Goal: Register for event/course

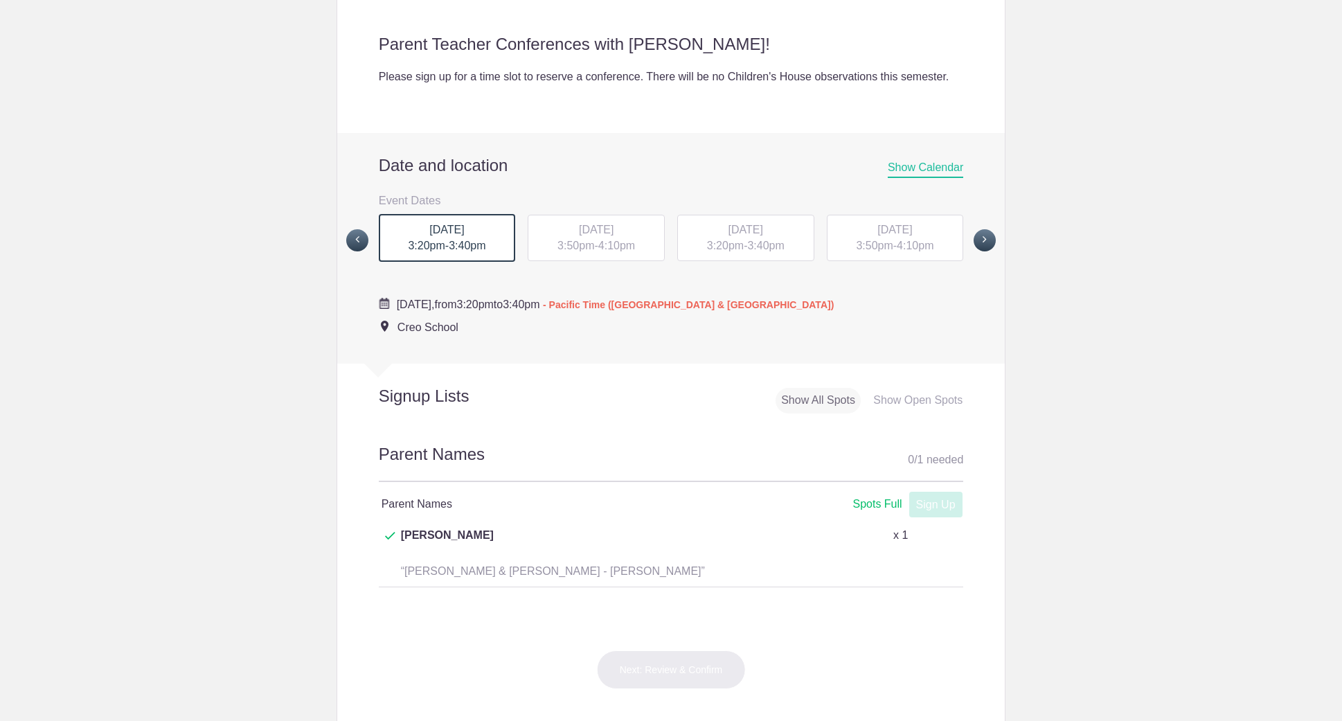
scroll to position [403, 0]
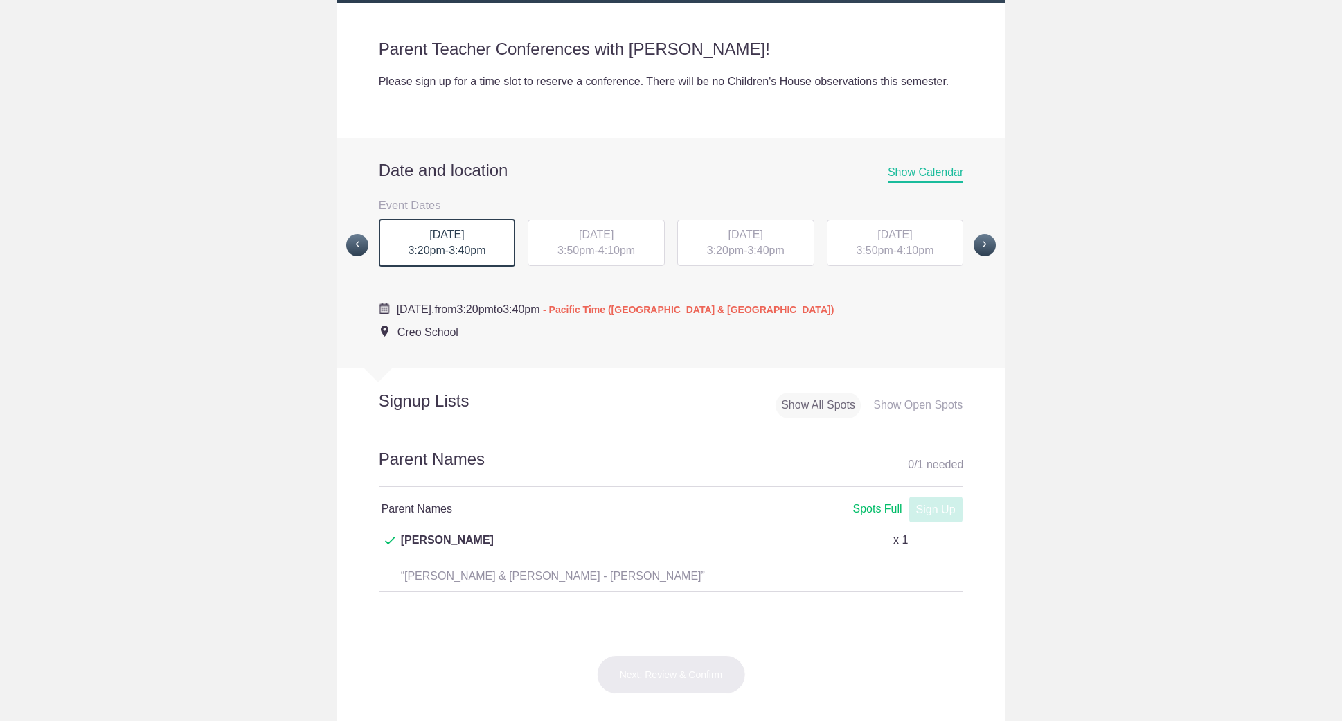
click at [919, 418] on div "Show Open Spots" at bounding box center [918, 406] width 100 height 26
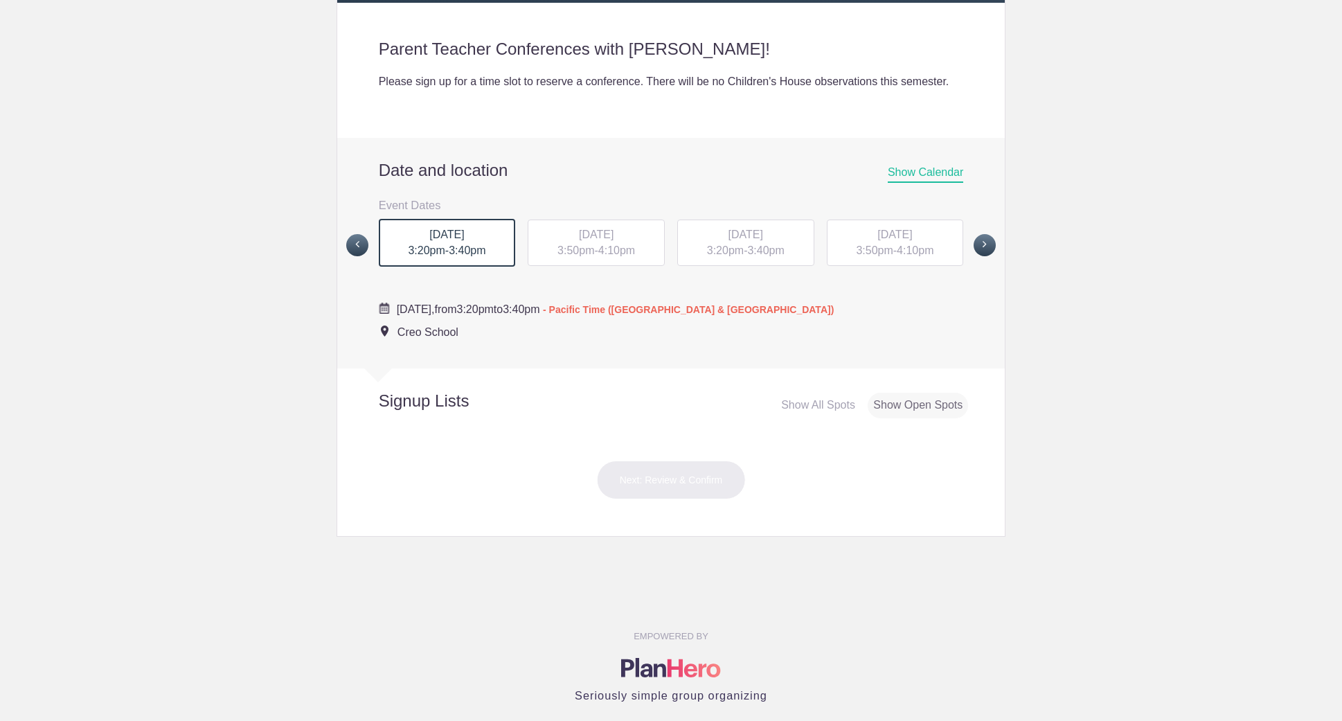
click at [605, 259] on div "MON, Oct 20, 2025 3:50pm - 4:10pm" at bounding box center [596, 243] width 137 height 47
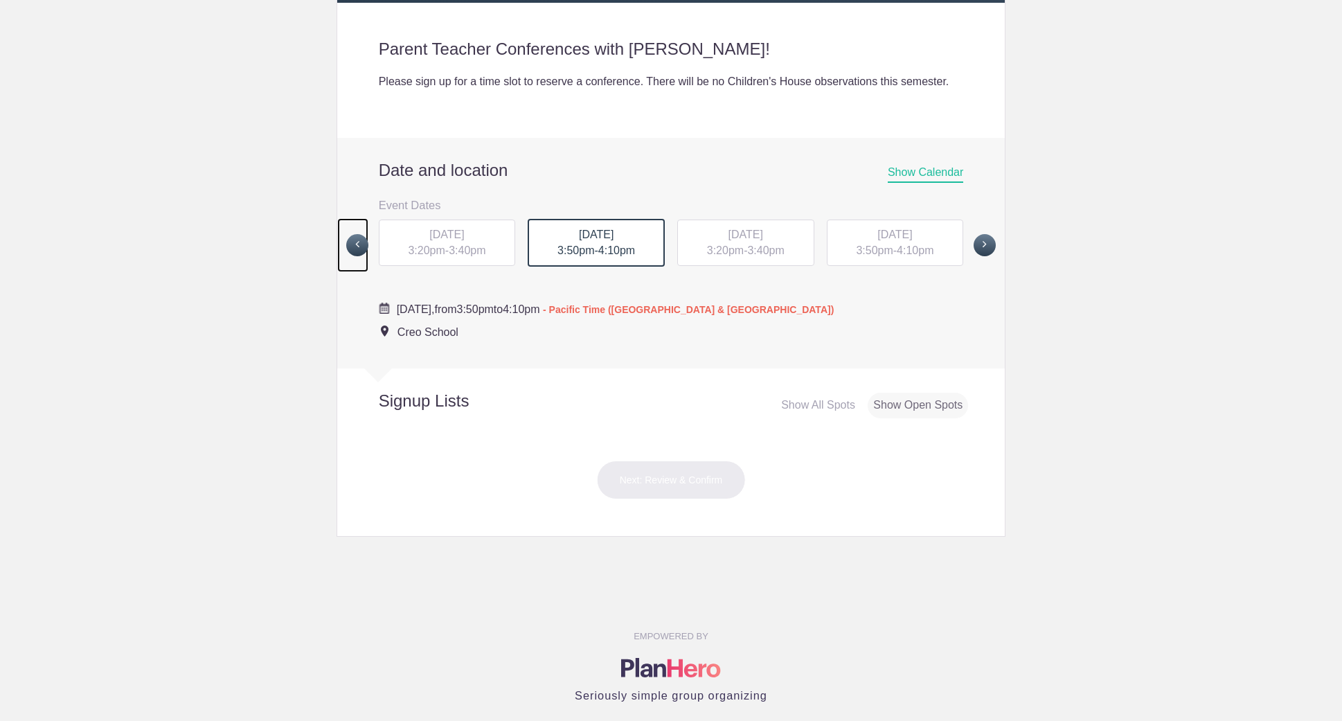
click at [346, 256] on span at bounding box center [357, 245] width 22 height 22
click at [355, 256] on span at bounding box center [357, 244] width 22 height 22
click at [991, 256] on span at bounding box center [985, 244] width 22 height 22
click at [980, 256] on span at bounding box center [985, 244] width 22 height 22
click at [751, 258] on div "TUE, Oct 21, 2025 3:20pm - 3:40pm" at bounding box center [745, 243] width 137 height 47
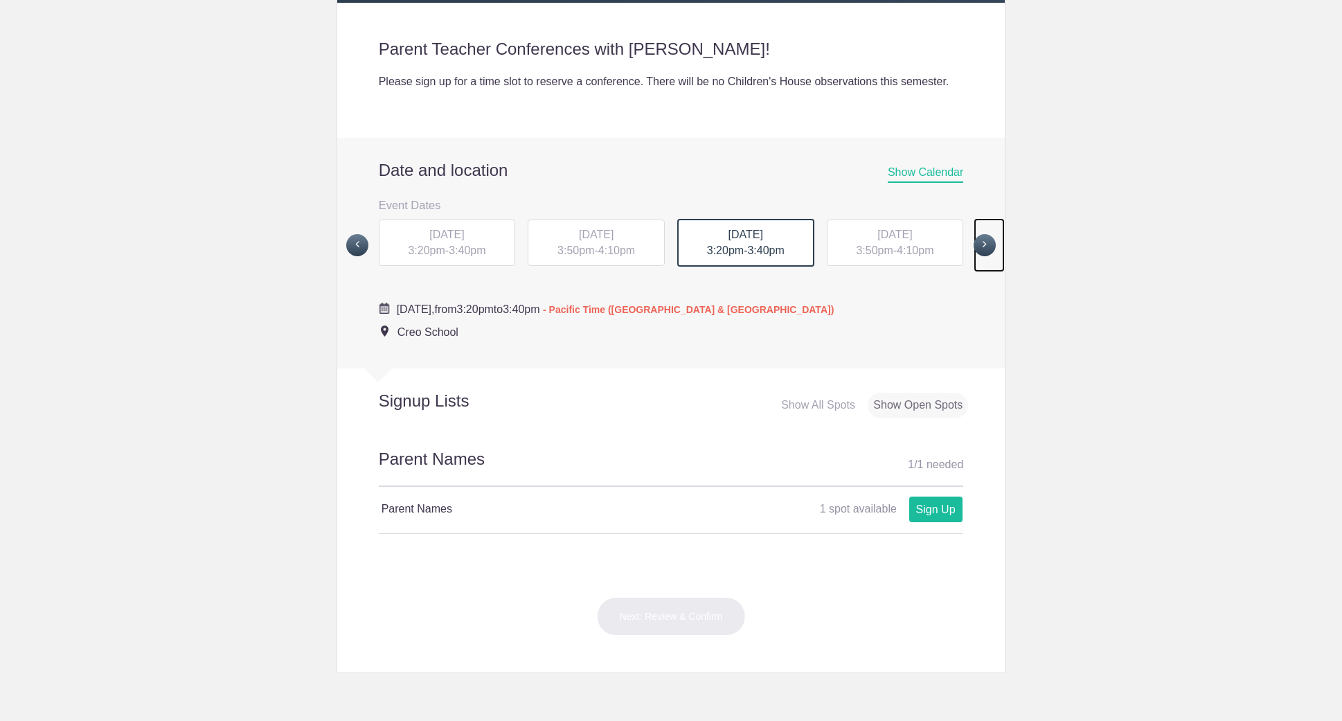
click at [986, 256] on span at bounding box center [985, 245] width 22 height 22
click at [986, 256] on span at bounding box center [985, 244] width 22 height 22
click at [977, 256] on span at bounding box center [985, 244] width 22 height 22
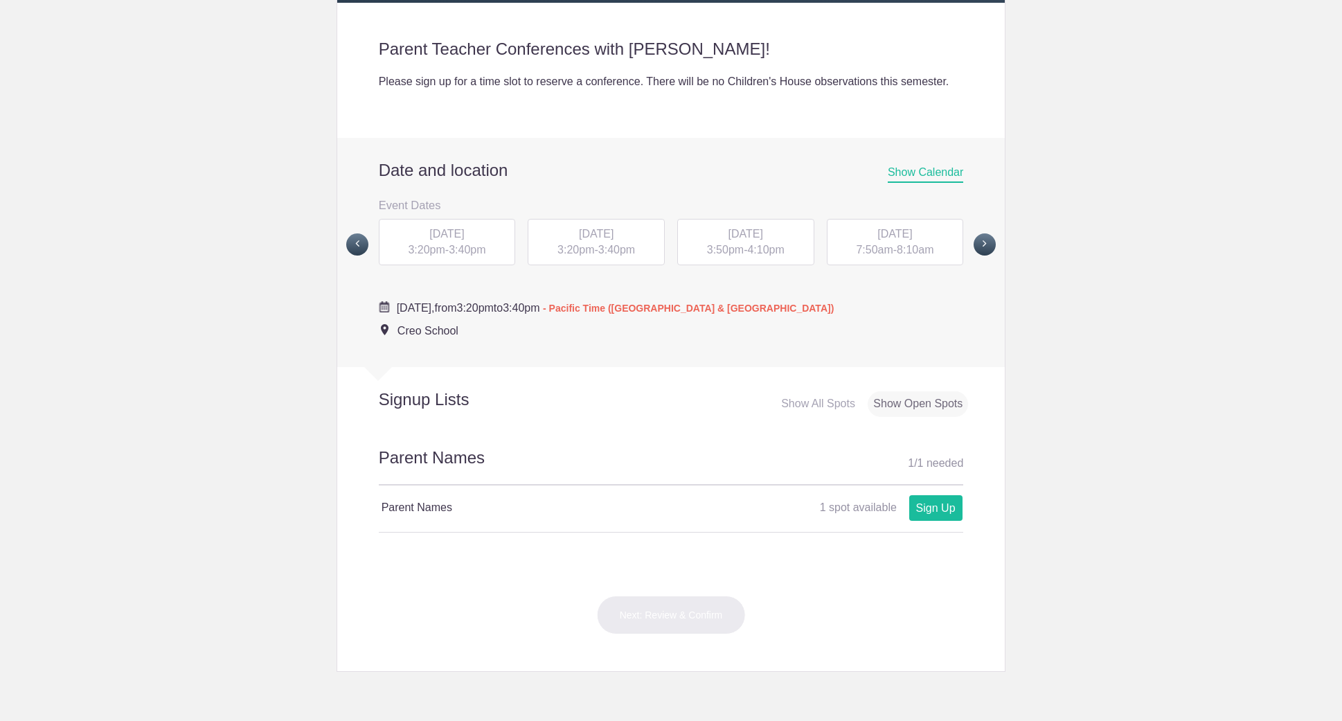
click at [475, 256] on span "3:40pm" at bounding box center [467, 250] width 37 height 12
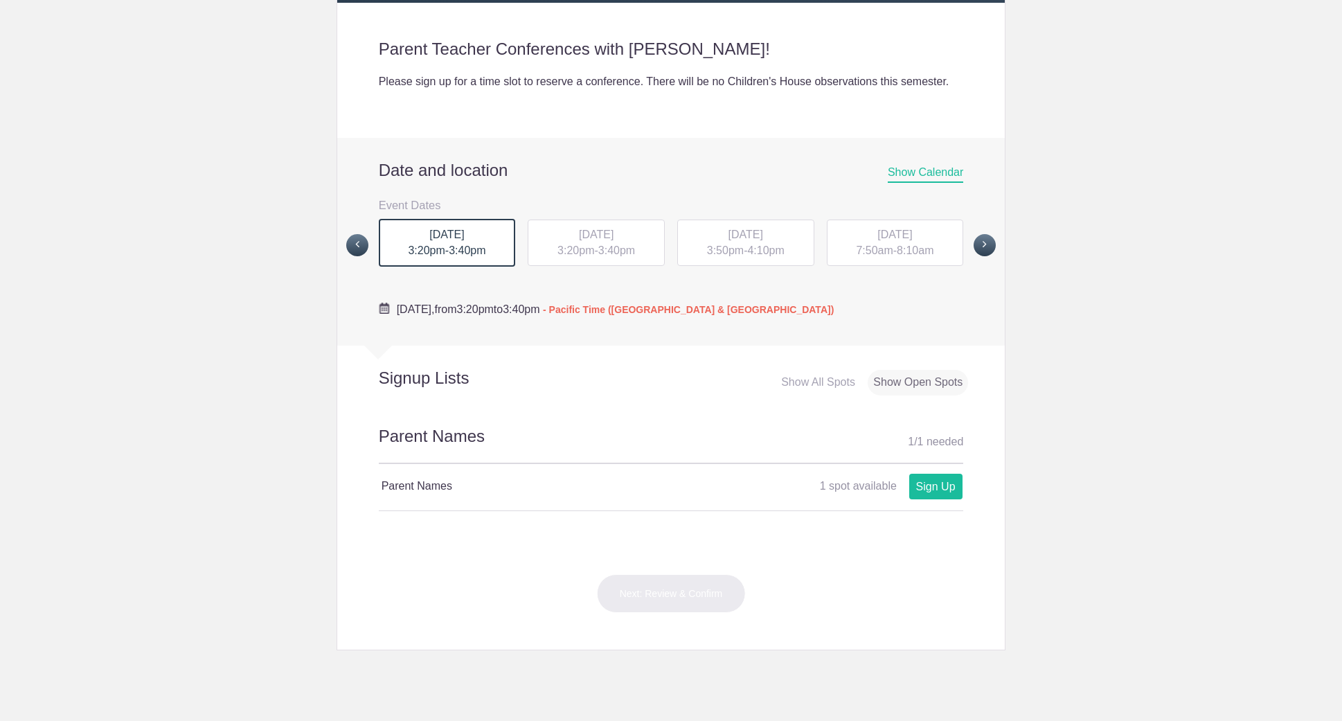
scroll to position [396, 0]
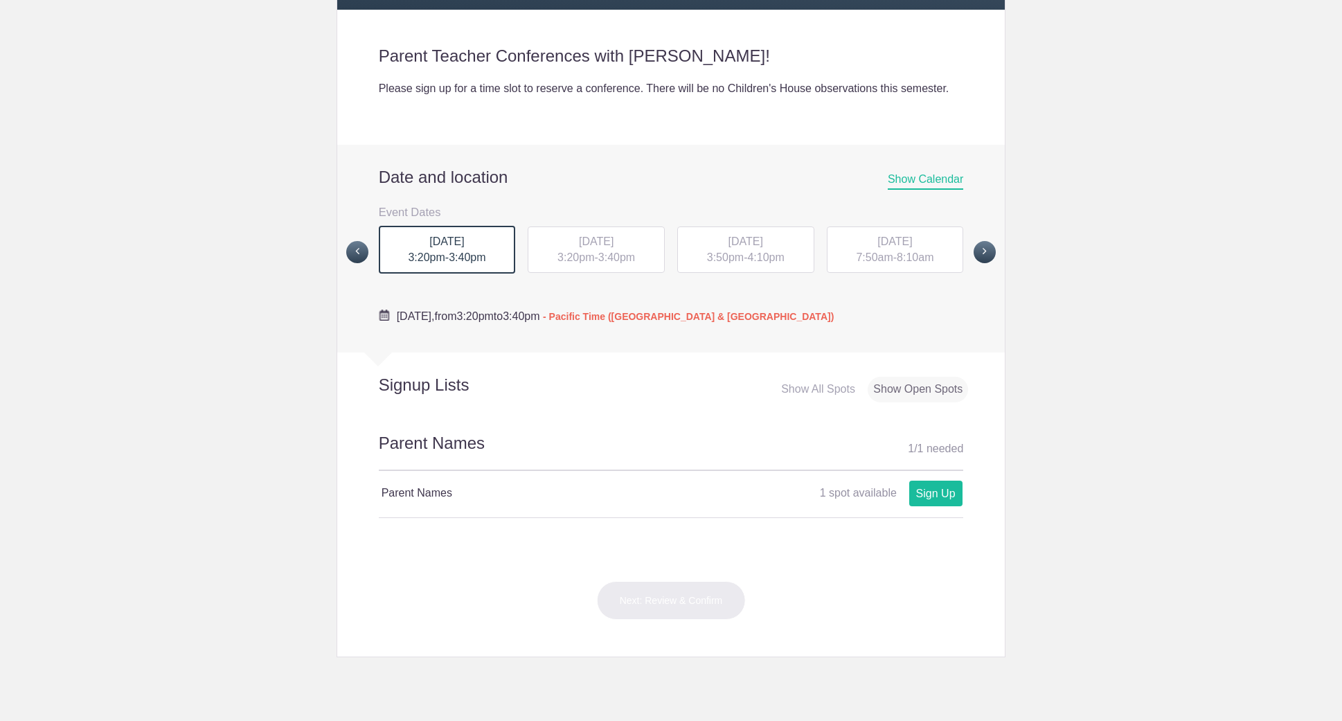
click at [571, 263] on span "3:20pm" at bounding box center [576, 257] width 37 height 12
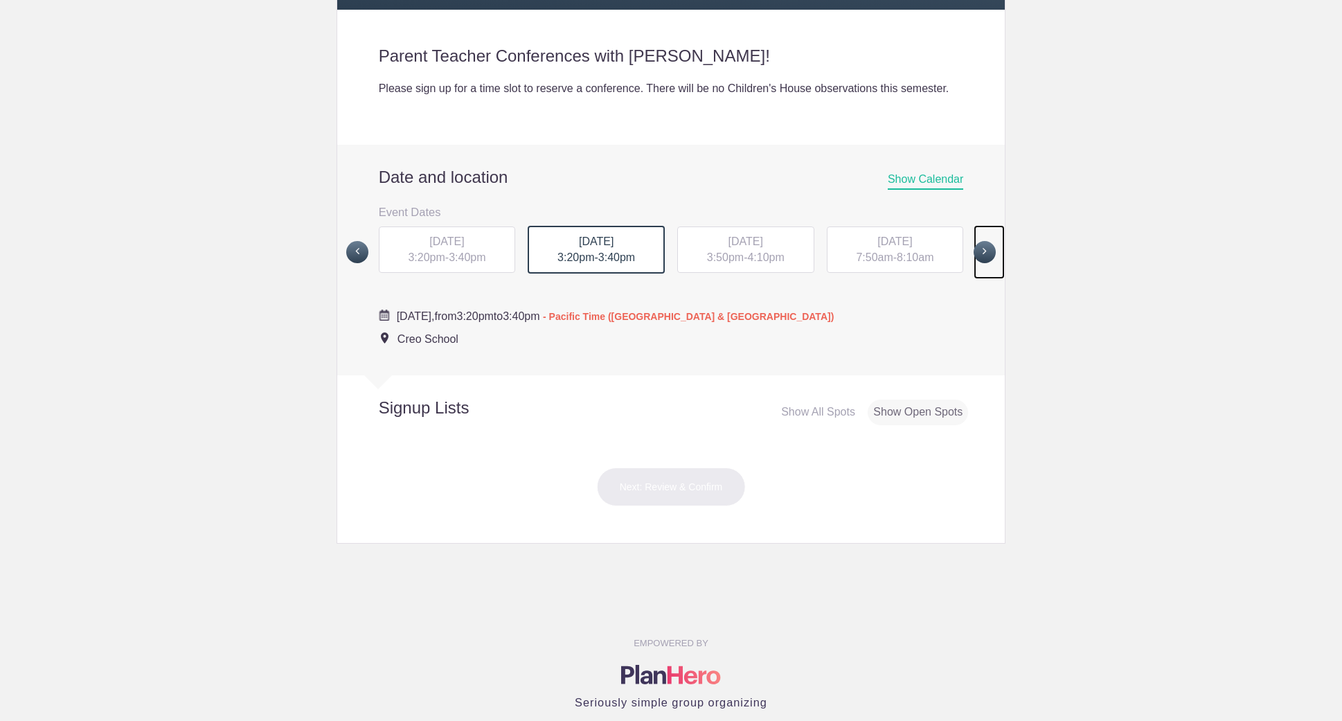
click at [986, 263] on span at bounding box center [985, 252] width 22 height 22
click at [885, 263] on span "3:20pm" at bounding box center [874, 257] width 37 height 12
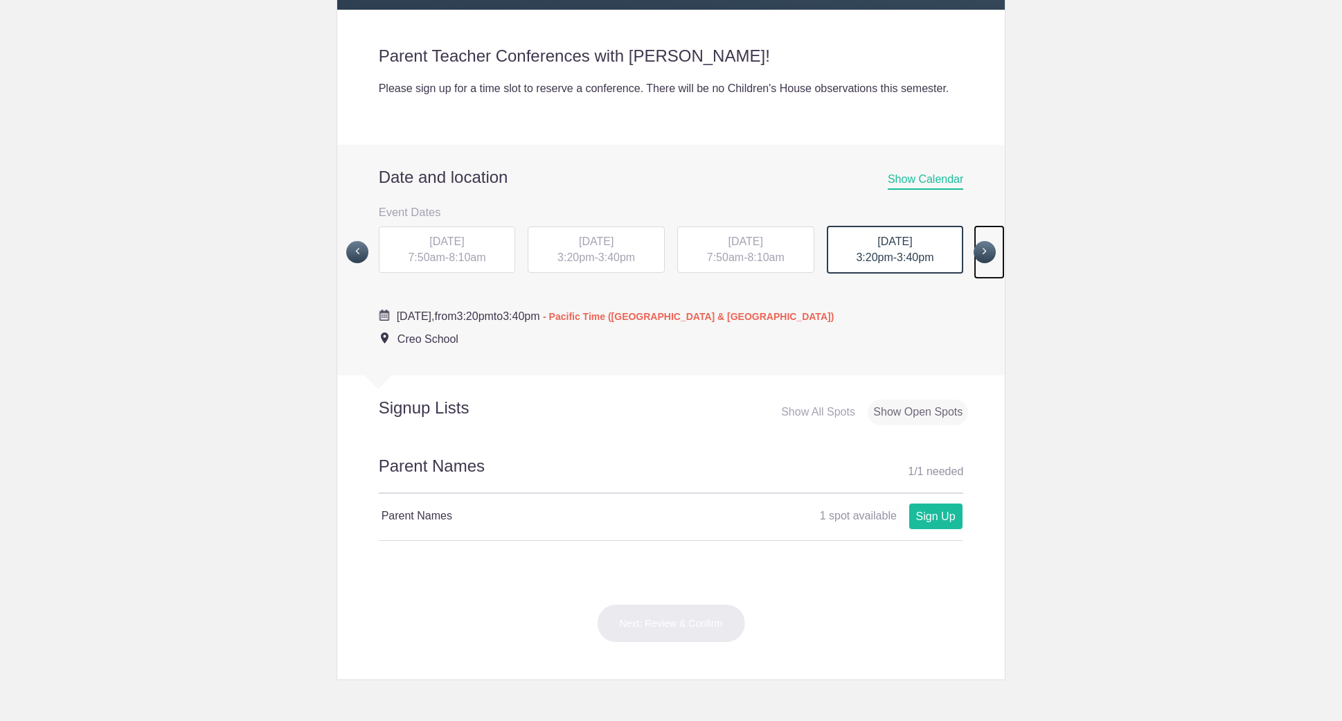
click at [982, 263] on span at bounding box center [985, 252] width 22 height 22
click at [355, 263] on span at bounding box center [357, 251] width 22 height 22
click at [930, 529] on link "Sign Up" at bounding box center [936, 517] width 53 height 26
type input "1"
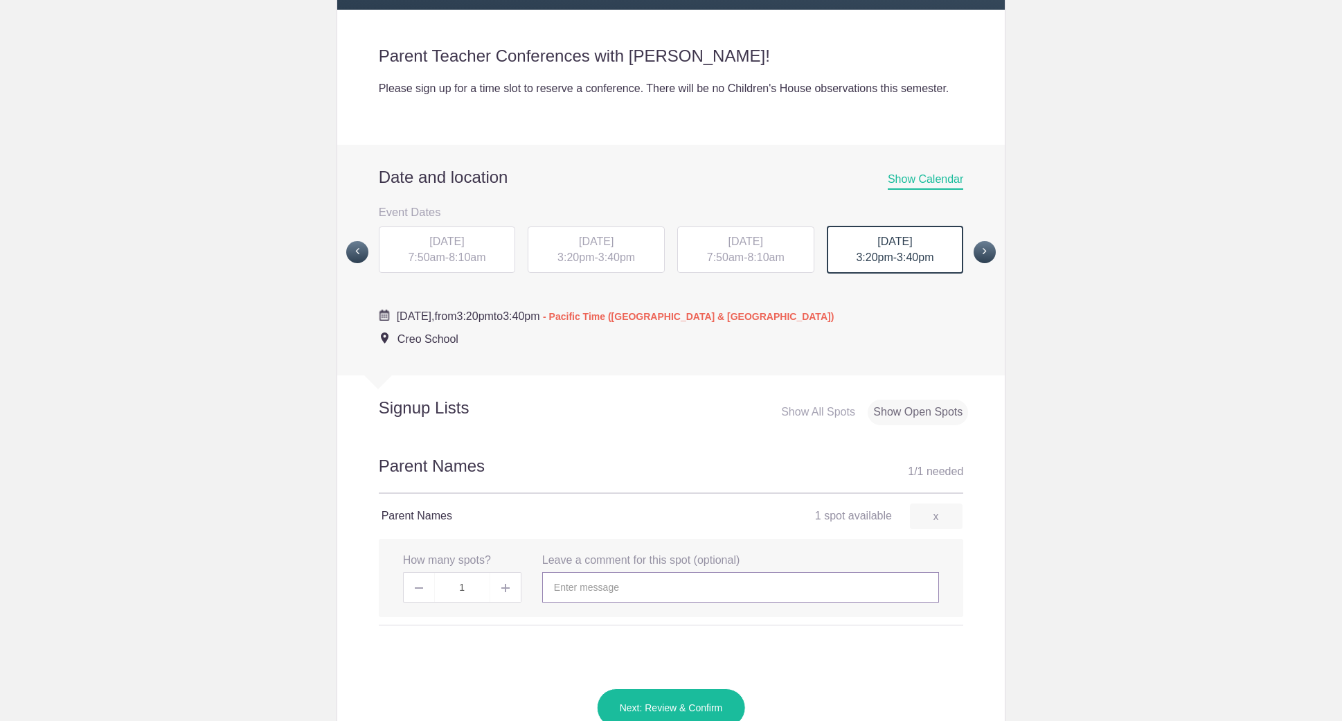
click at [565, 603] on input "text" at bounding box center [740, 587] width 397 height 30
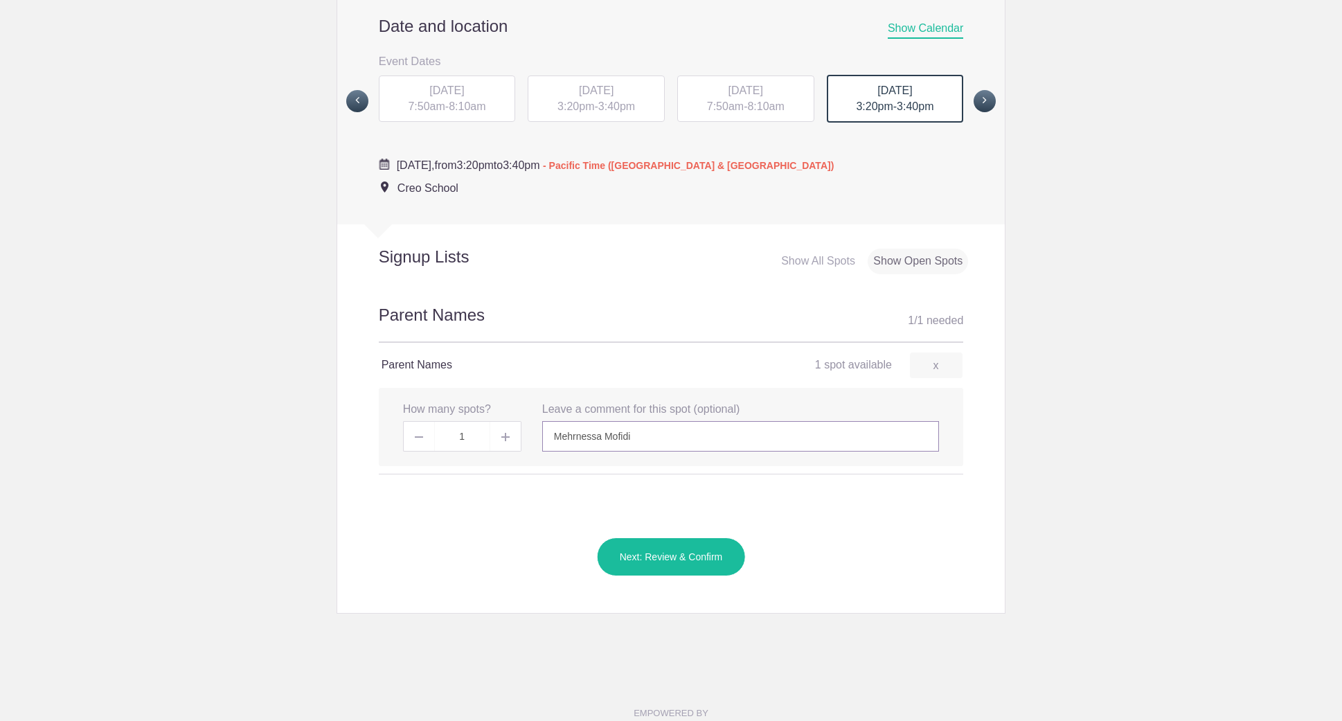
scroll to position [548, 0]
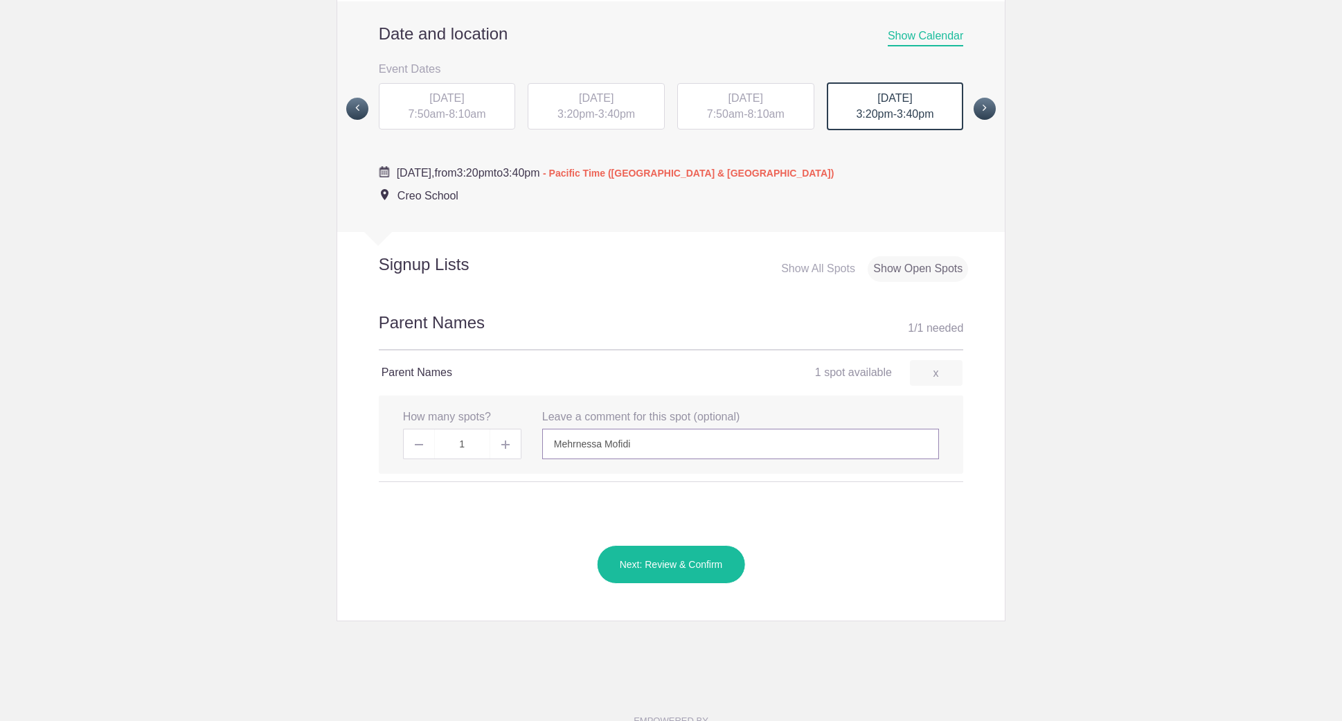
type input "Mehrnessa Mofidi"
click at [630, 584] on button "Next: Review & Confirm" at bounding box center [671, 564] width 149 height 39
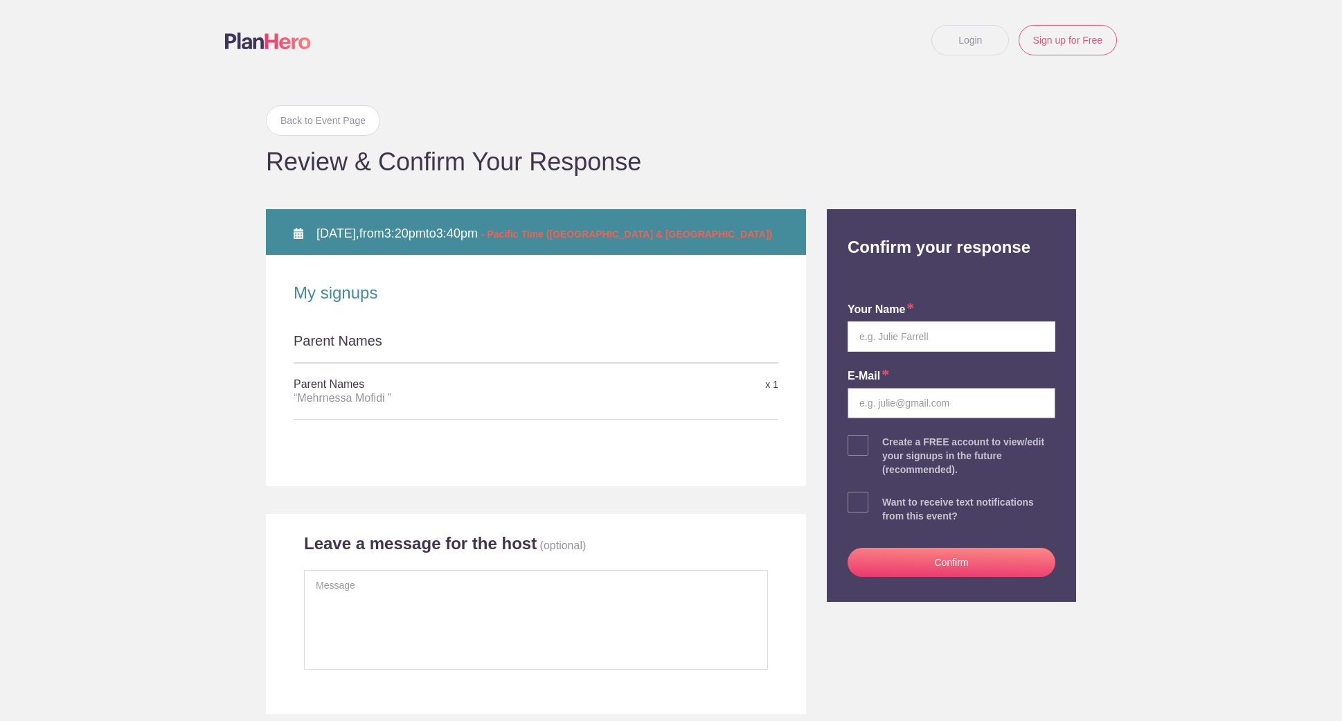
type input "Mehrnessa Mofidi"
click at [520, 639] on textarea at bounding box center [536, 620] width 464 height 100
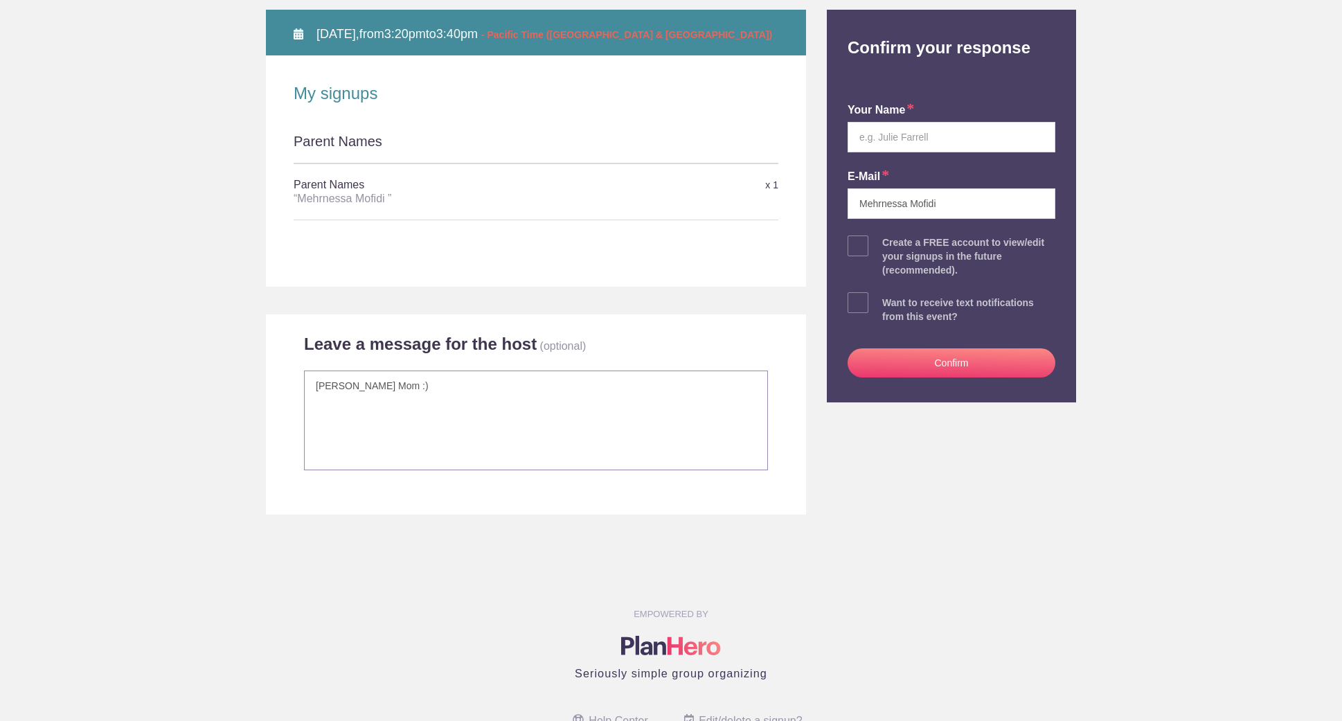
scroll to position [205, 0]
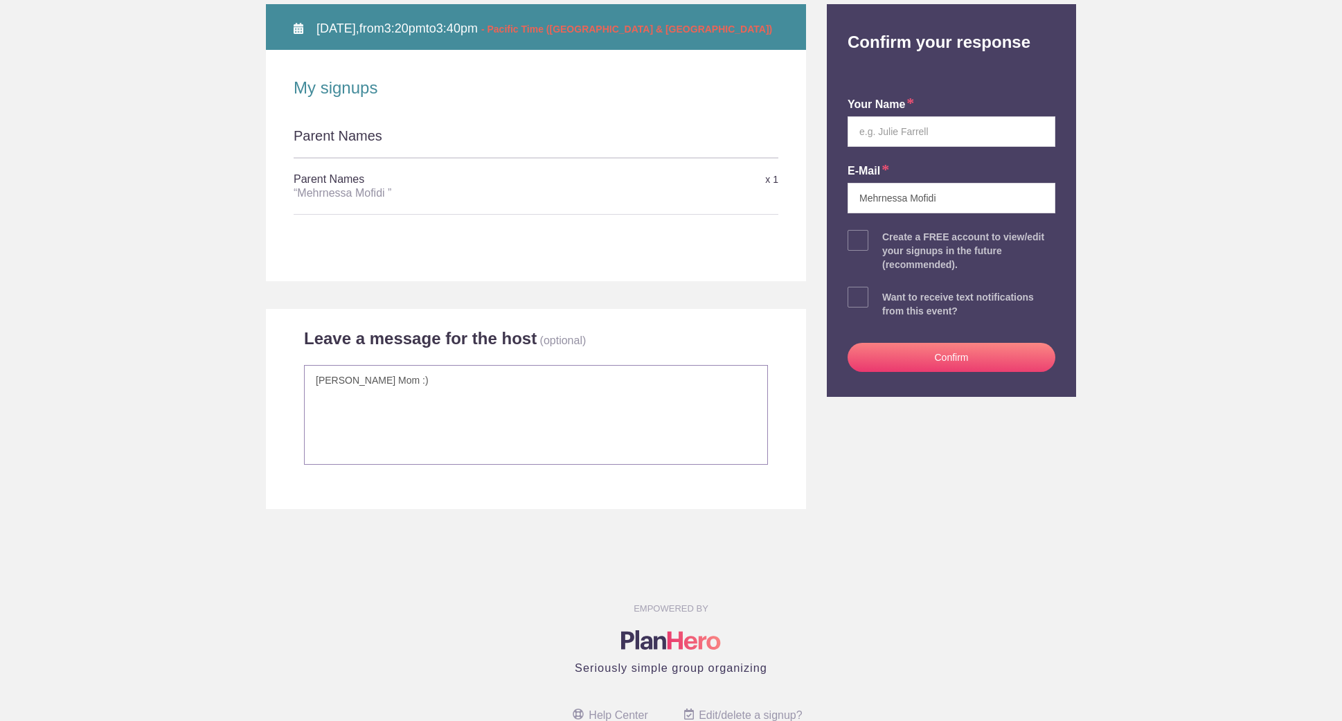
type textarea "Mia Mohammadi's Mom :)"
click at [892, 135] on input "text" at bounding box center [952, 131] width 208 height 30
click at [896, 131] on input "text" at bounding box center [952, 131] width 208 height 30
type input "Mehrnessa Mofidi"
drag, startPoint x: 959, startPoint y: 201, endPoint x: 705, endPoint y: 186, distance: 254.6
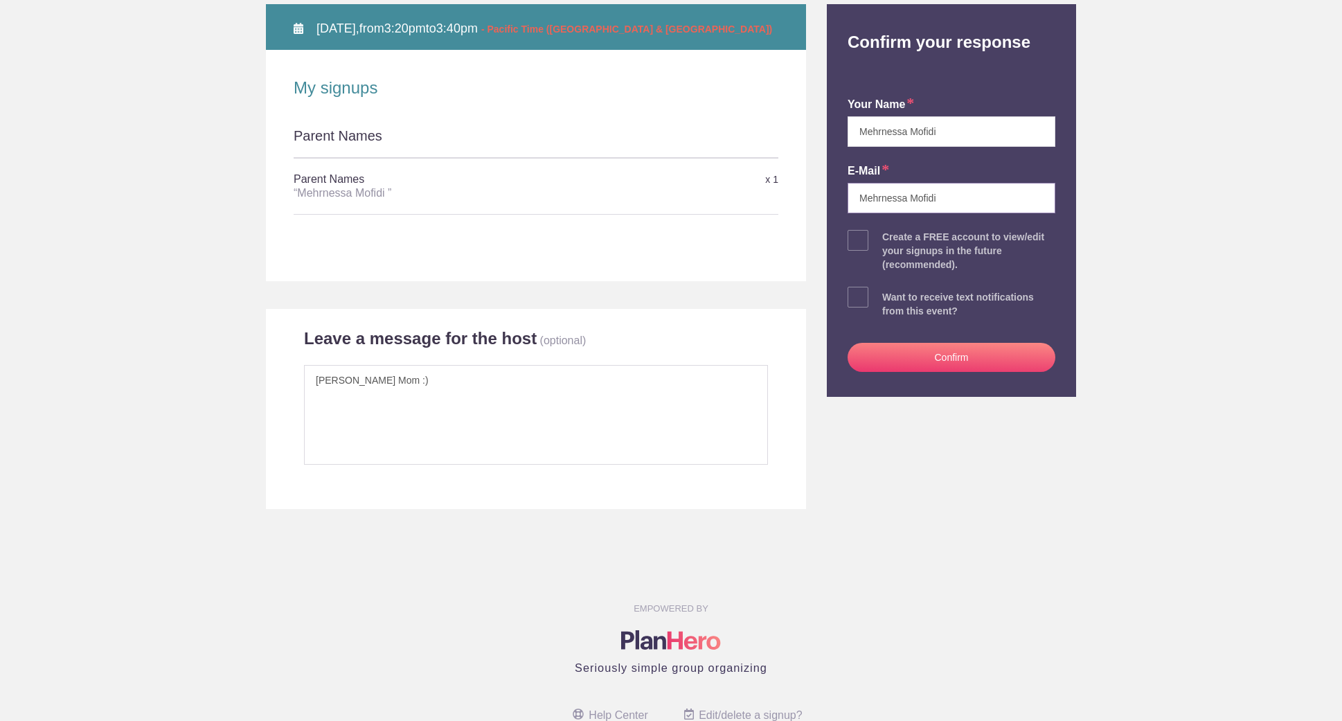
click at [765, 190] on div "Back to Event Page Back to Event Page Review & Confirm Your Response FRI Novemb…" at bounding box center [671, 192] width 831 height 634
type input "mehrnessa@gmail.com"
click at [1165, 351] on body "Login Sign up for Free Login Back to Event Page Back to Event Page Review & Con…" at bounding box center [671, 360] width 1342 height 721
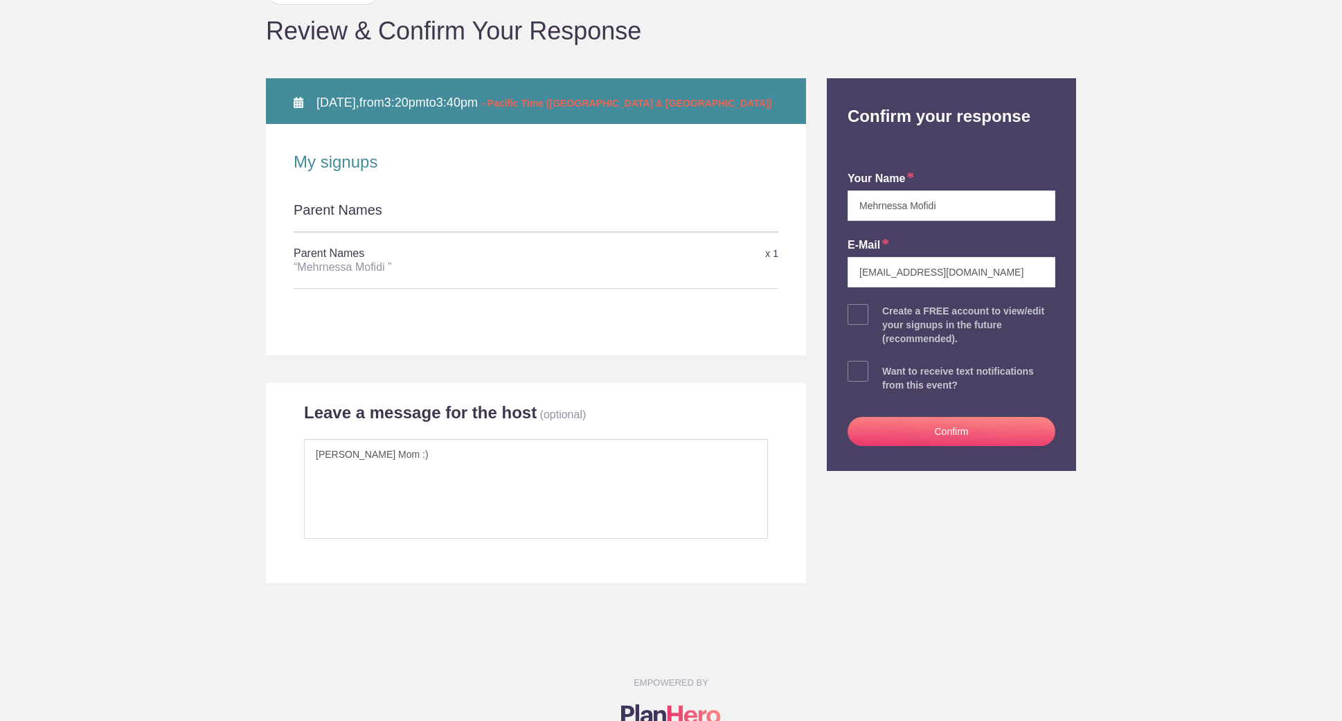
scroll to position [109, 0]
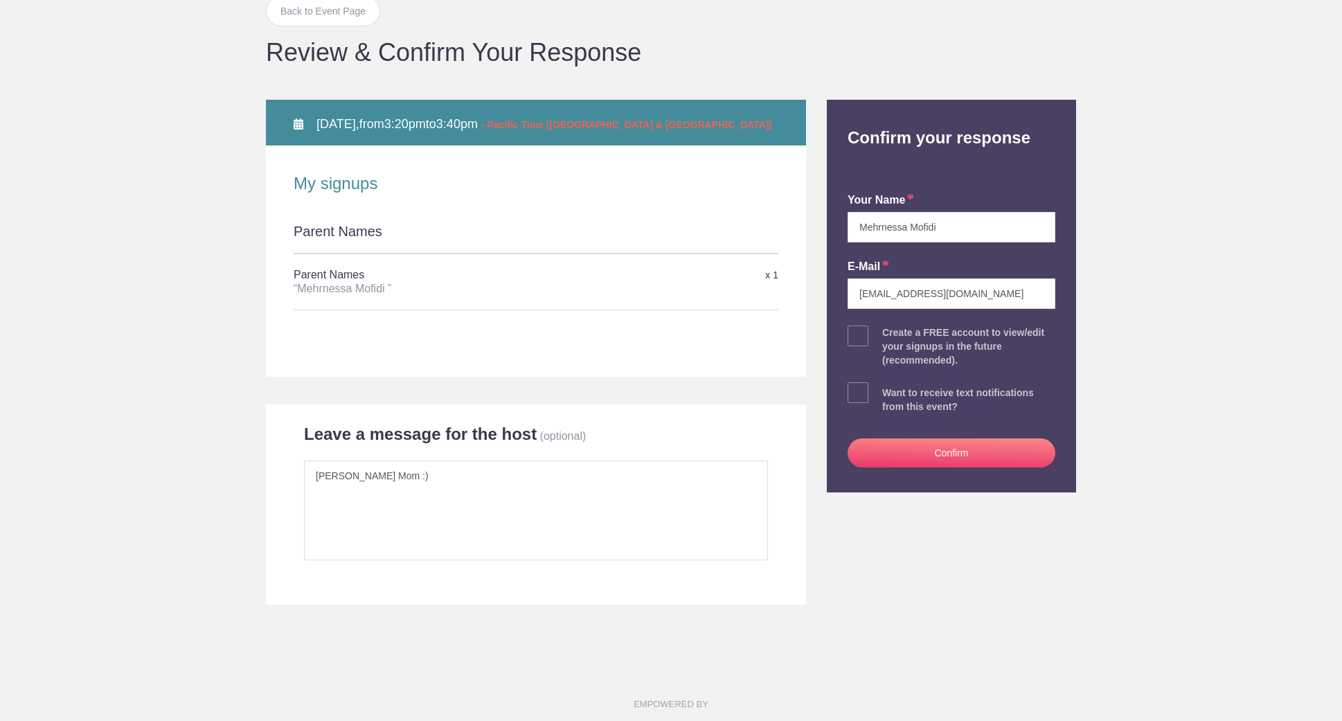
click at [930, 463] on button "Confirm" at bounding box center [952, 452] width 208 height 29
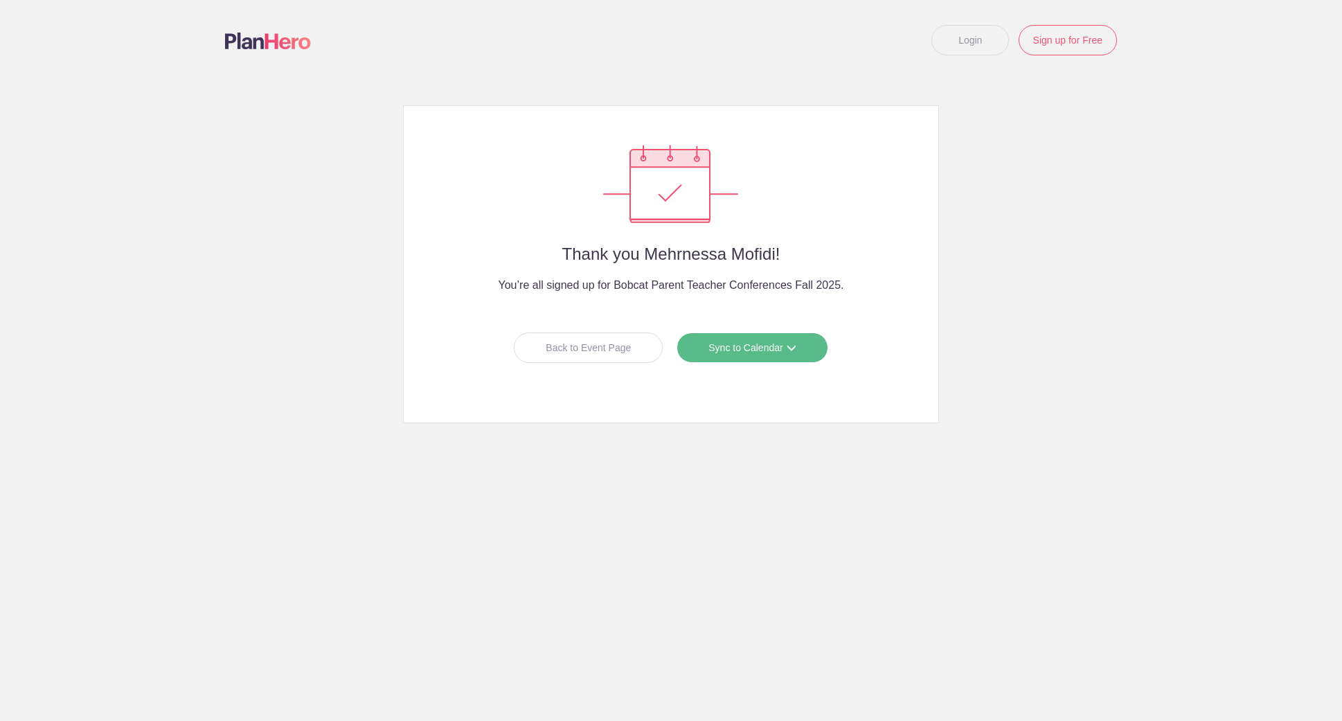
click at [771, 350] on link "Sync to Calendar" at bounding box center [752, 348] width 151 height 30
click at [748, 440] on link "Apple iCal" at bounding box center [747, 434] width 123 height 28
